Goal: Information Seeking & Learning: Find specific fact

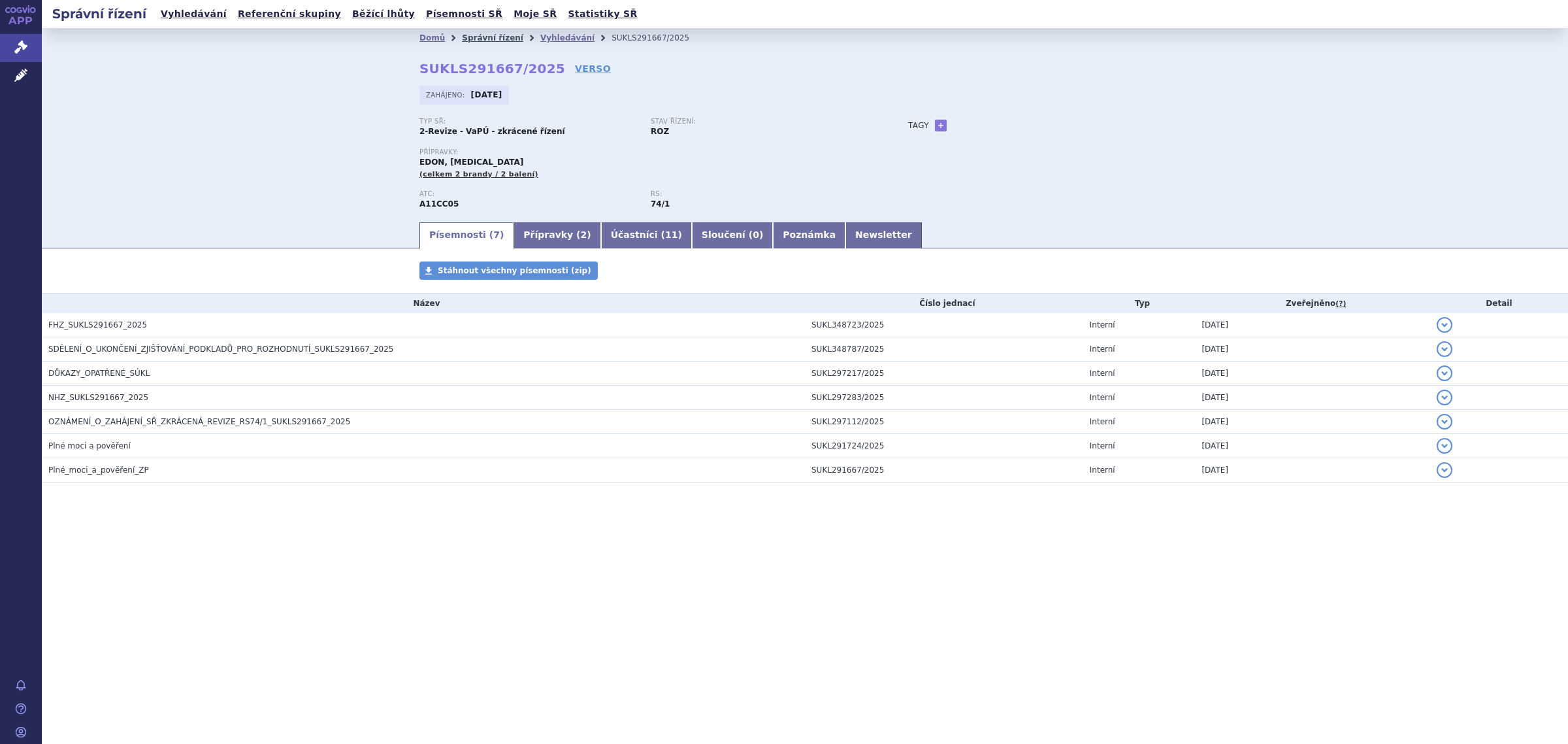
click at [477, 36] on link "Správní řízení" at bounding box center [493, 38] width 61 height 9
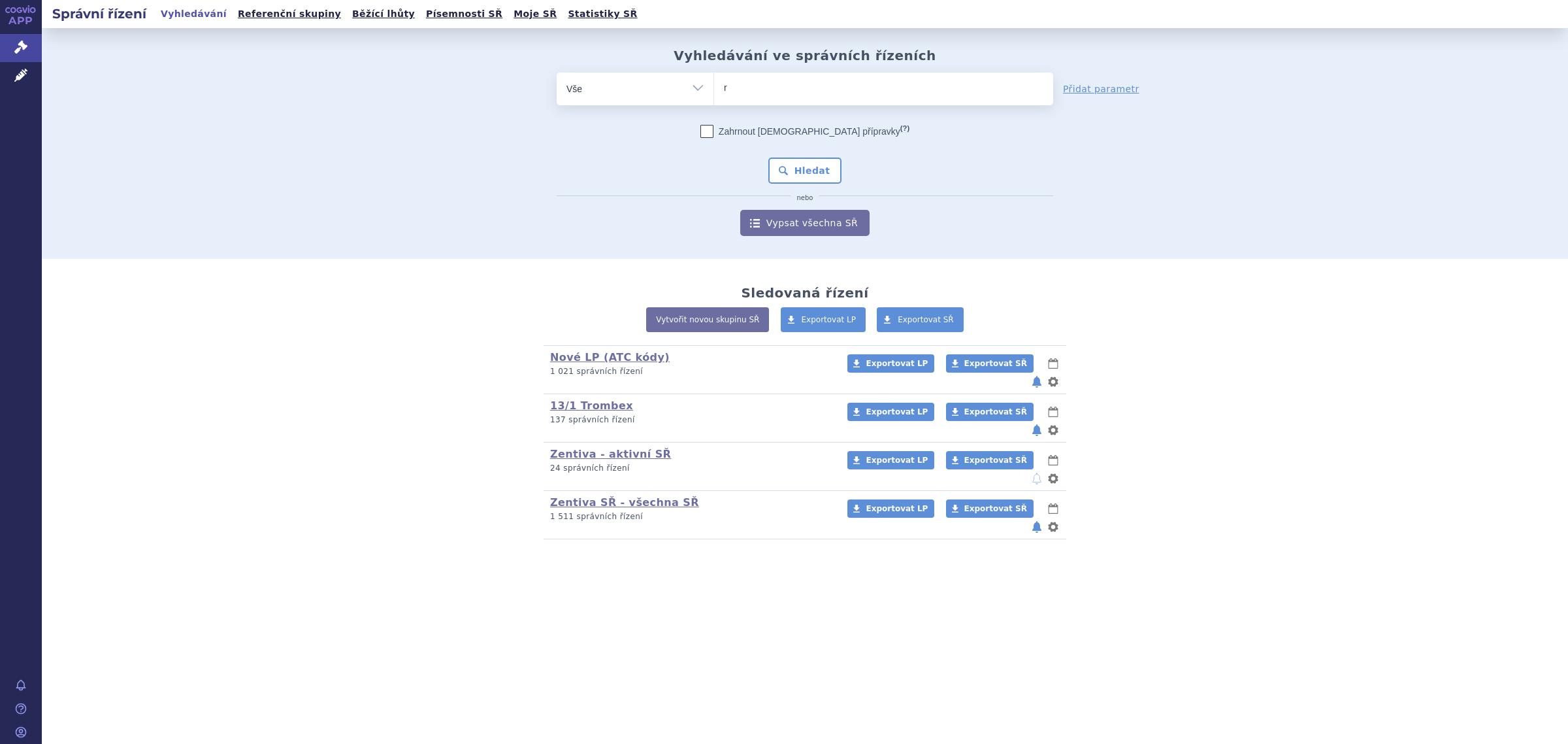
type input "ro"
type input "rosu"
type input "rosuc"
type input "rosu"
type input "rosuv"
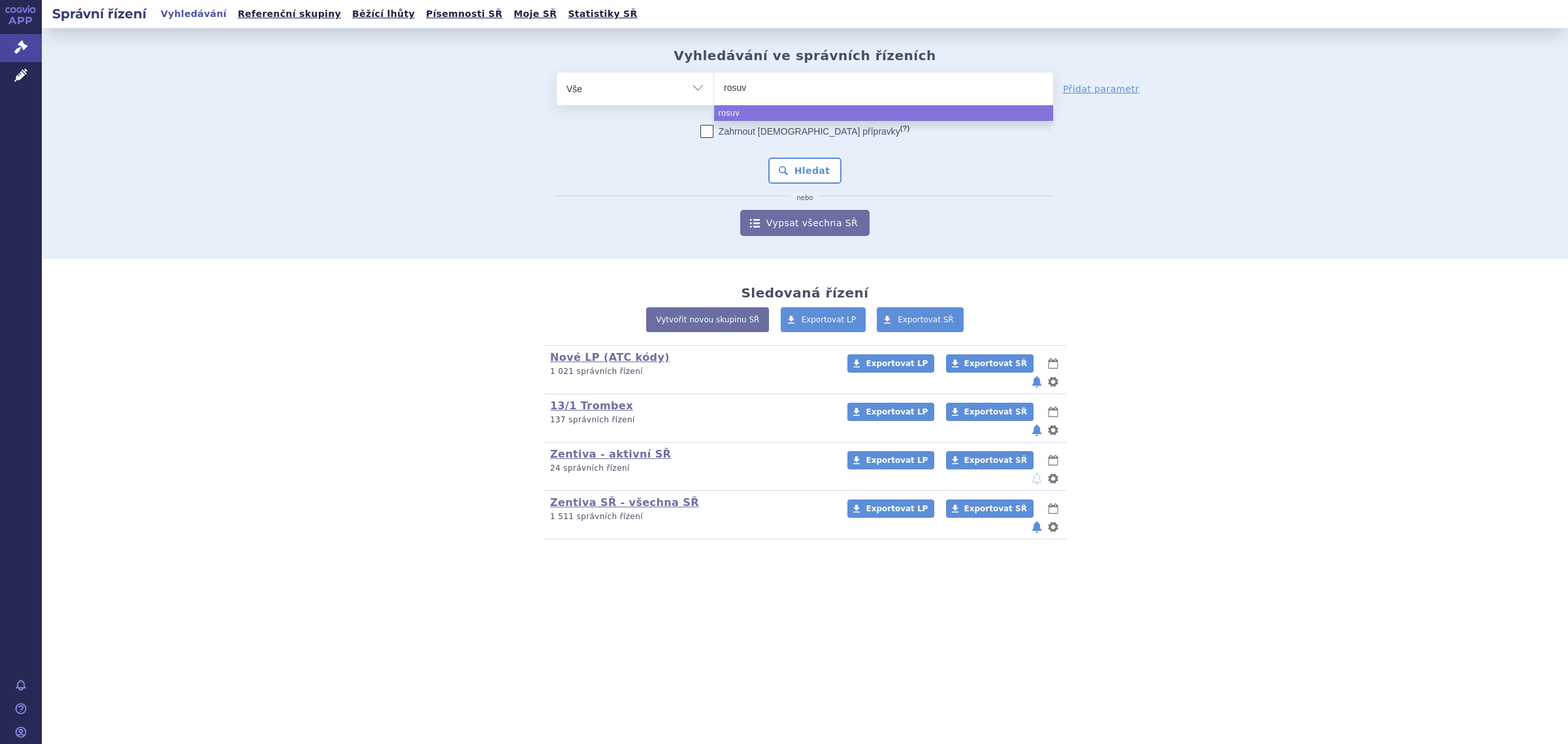
type input "rosuva"
type input "rosu"
type input "ro"
type input "r"
click at [699, 89] on select "Vše Spisová značka Typ SŘ Přípravek/SUKL kód Účastník/Držitel" at bounding box center [635, 87] width 157 height 30
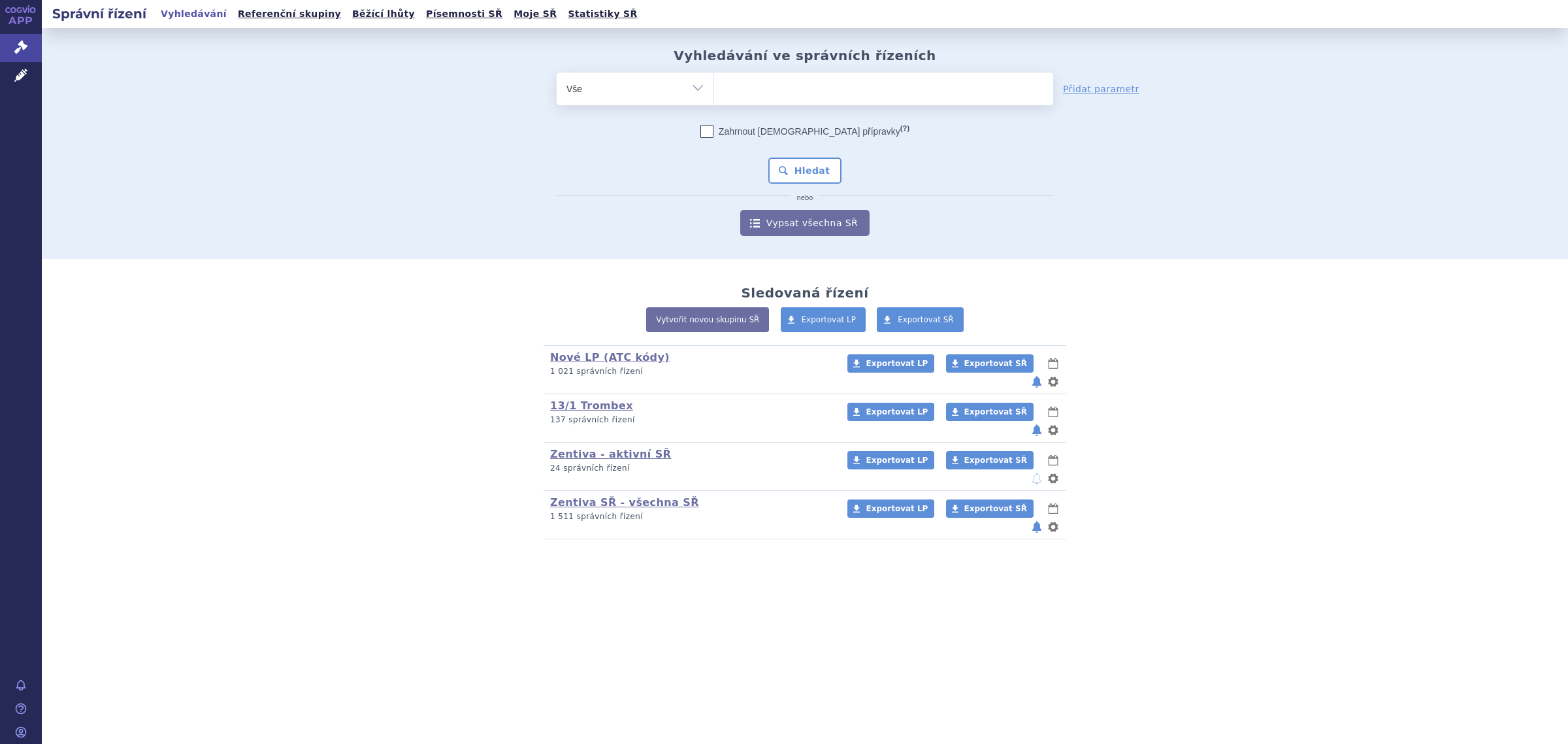
select select "filter-atc-group"
click at [557, 73] on select "Vše Spisová značka Typ SŘ Přípravek/SUKL kód Účastník/Držitel" at bounding box center [635, 87] width 157 height 30
click at [764, 95] on ul at bounding box center [884, 86] width 339 height 27
click at [714, 95] on select at bounding box center [713, 88] width 1 height 33
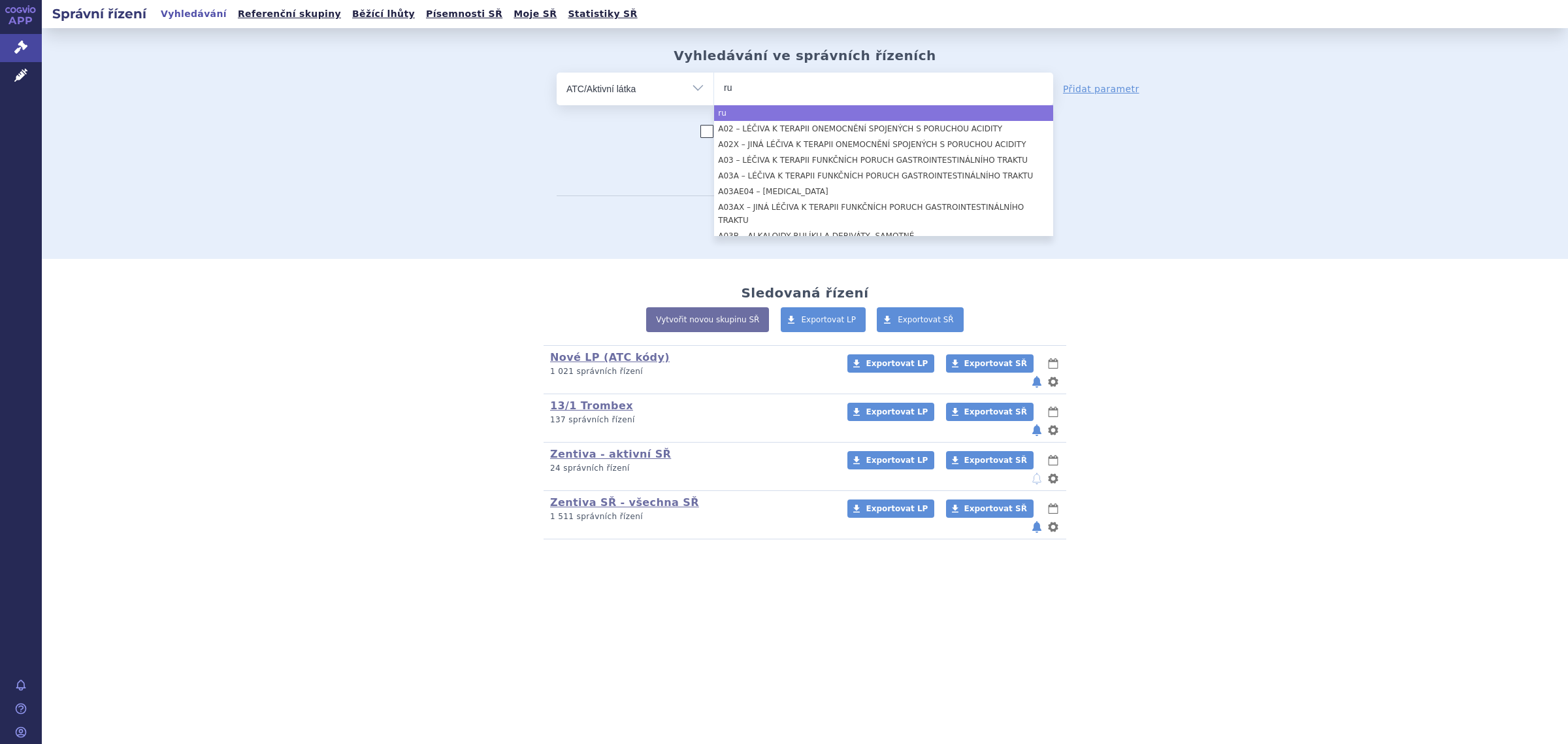
type input "r"
click at [828, 89] on ul at bounding box center [884, 86] width 339 height 27
click at [714, 89] on select at bounding box center [713, 88] width 1 height 33
select select "r"
type input "rosuvas"
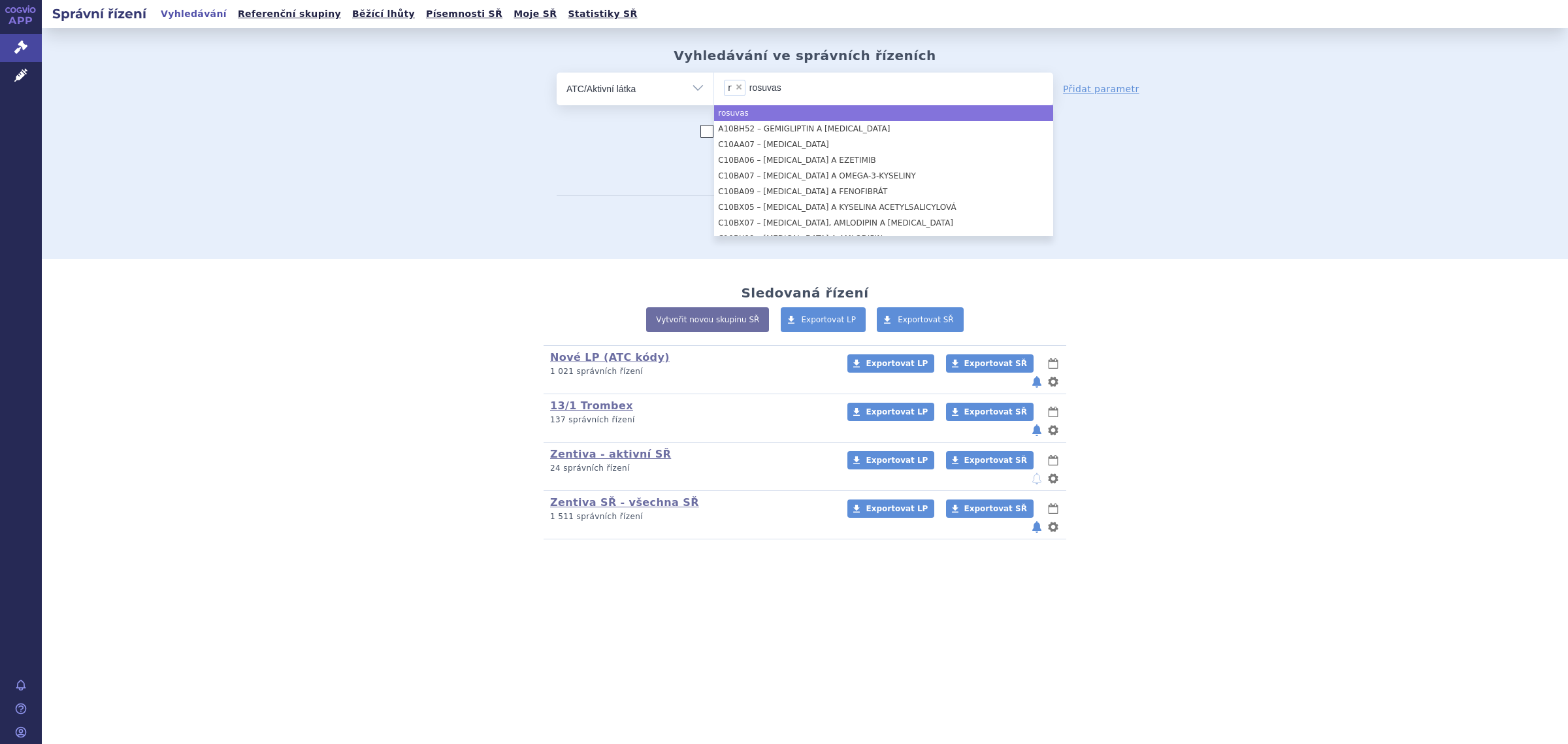
click at [738, 89] on span "×" at bounding box center [738, 87] width 8 height 8
click at [714, 89] on select "r" at bounding box center [713, 88] width 1 height 33
select select
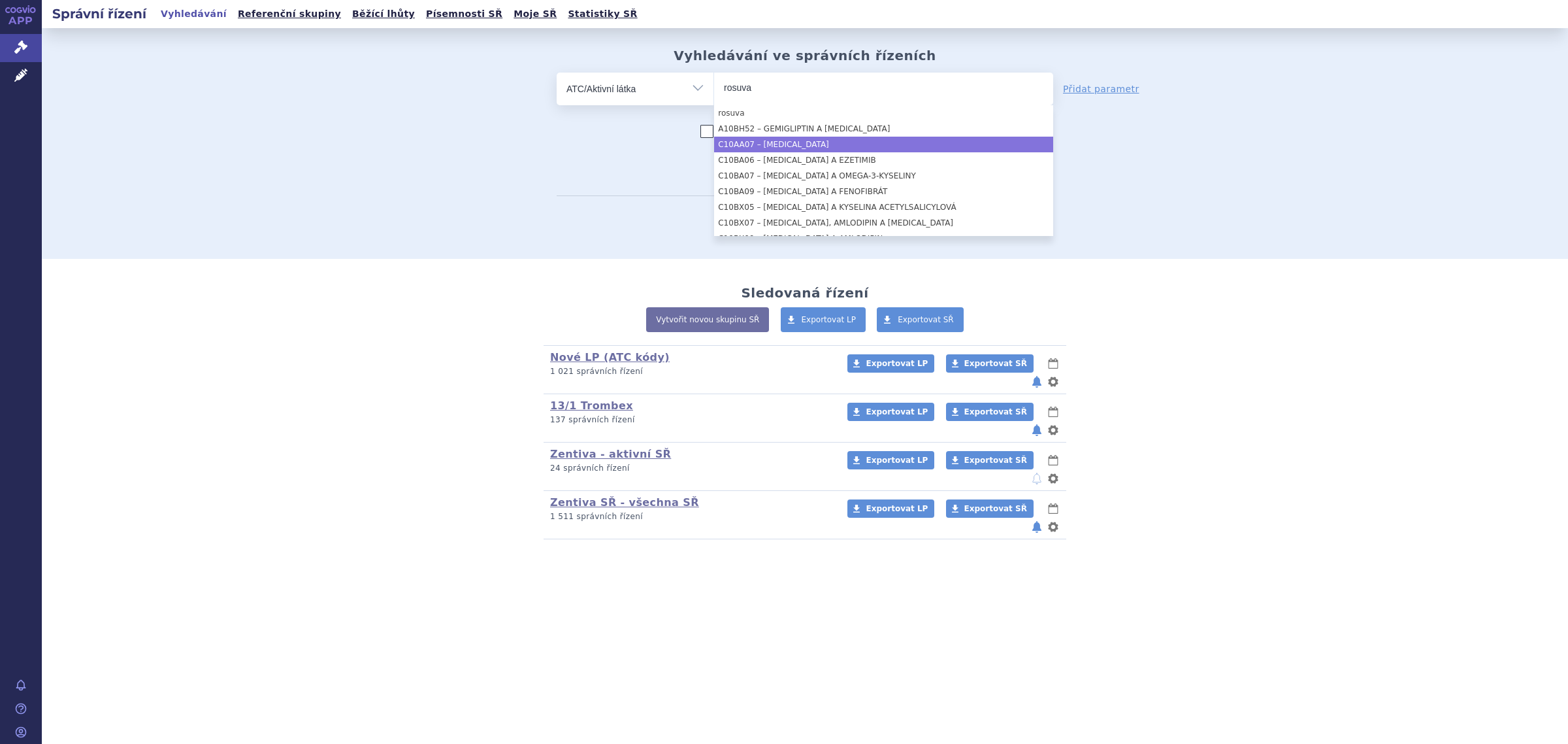
type input "rosuva"
select select "C10AA07"
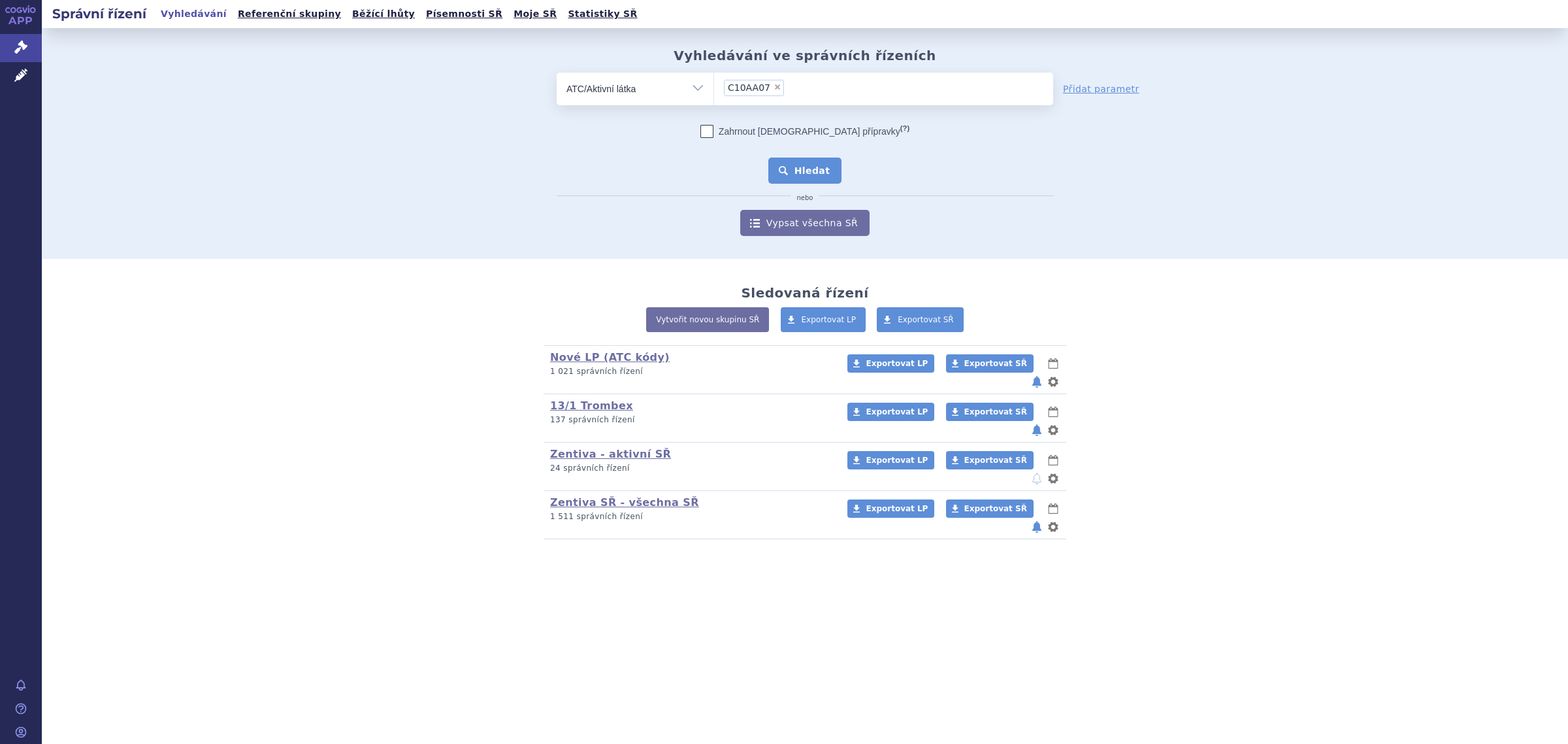
click at [796, 173] on button "Hledat" at bounding box center [805, 170] width 74 height 26
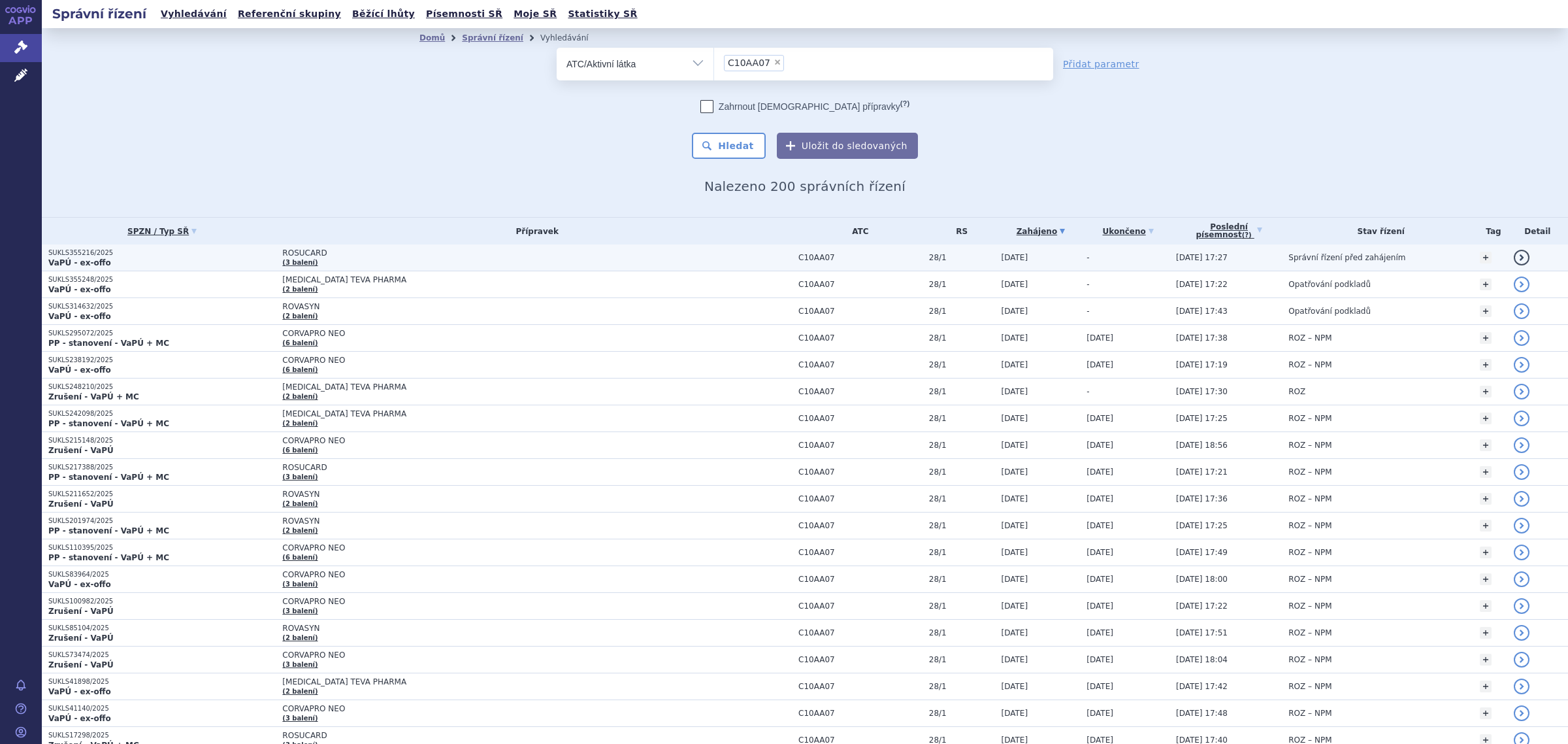
click at [310, 256] on span "ROSUCARD" at bounding box center [445, 253] width 327 height 9
